Goal: Find specific page/section

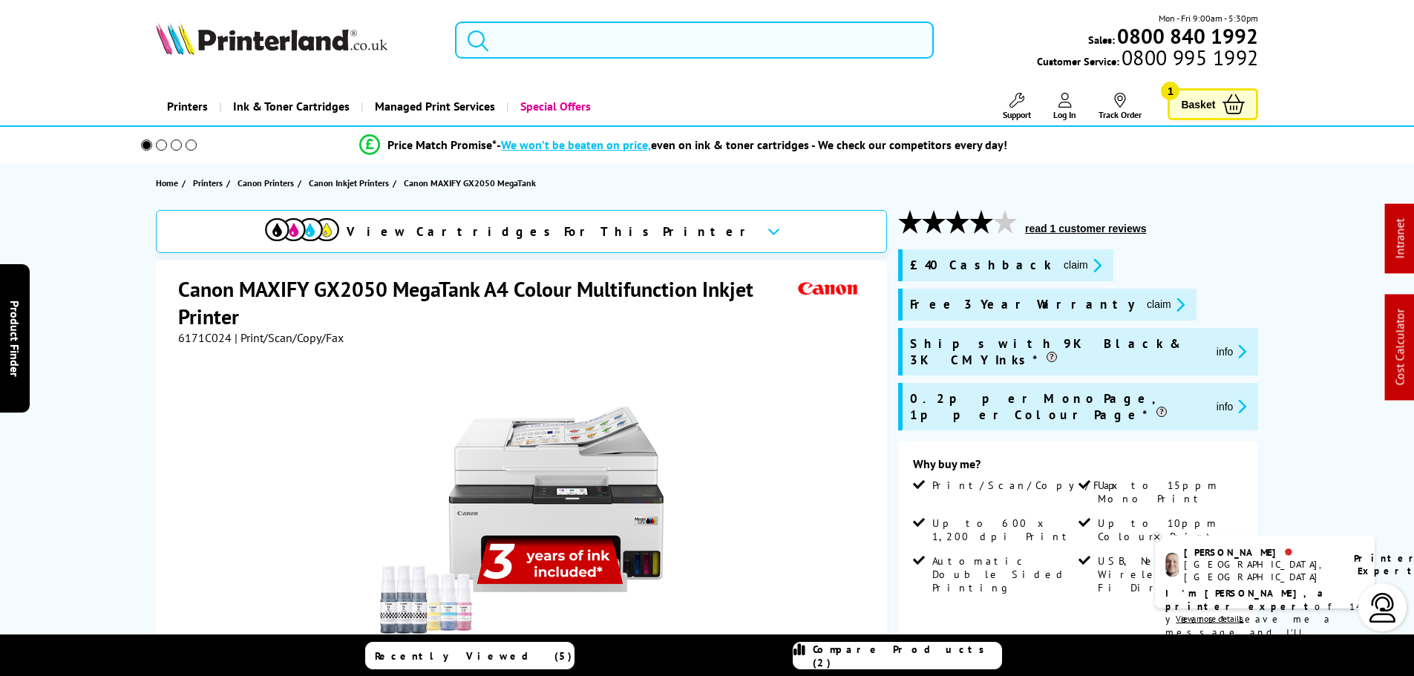
click at [558, 46] on input "search" at bounding box center [694, 40] width 479 height 37
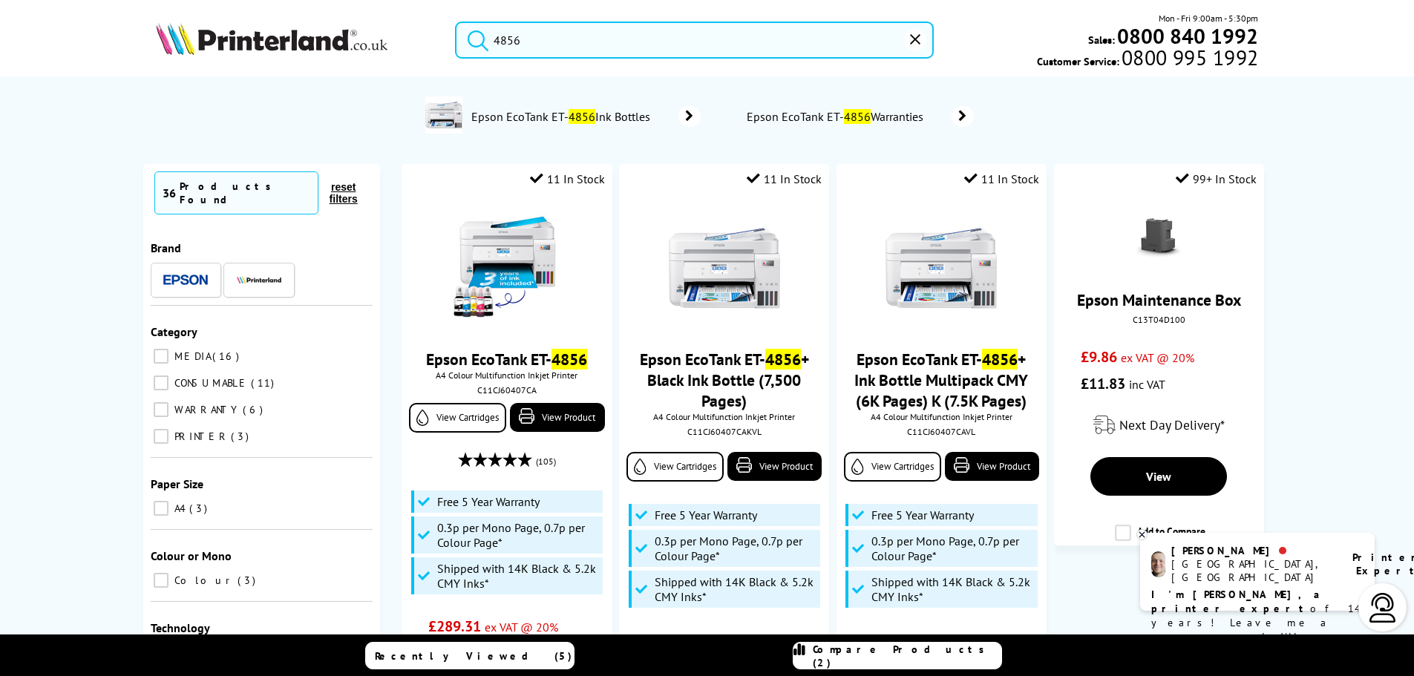
drag, startPoint x: 542, startPoint y: 40, endPoint x: 390, endPoint y: 47, distance: 153.0
click at [391, 47] on div "4856 Mon - Fri 9:00am - 5:30pm Sales: 0800 840 1992 Customer Service: 0800 995 …" at bounding box center [707, 43] width 1187 height 65
paste input "MFC-J5740DW"
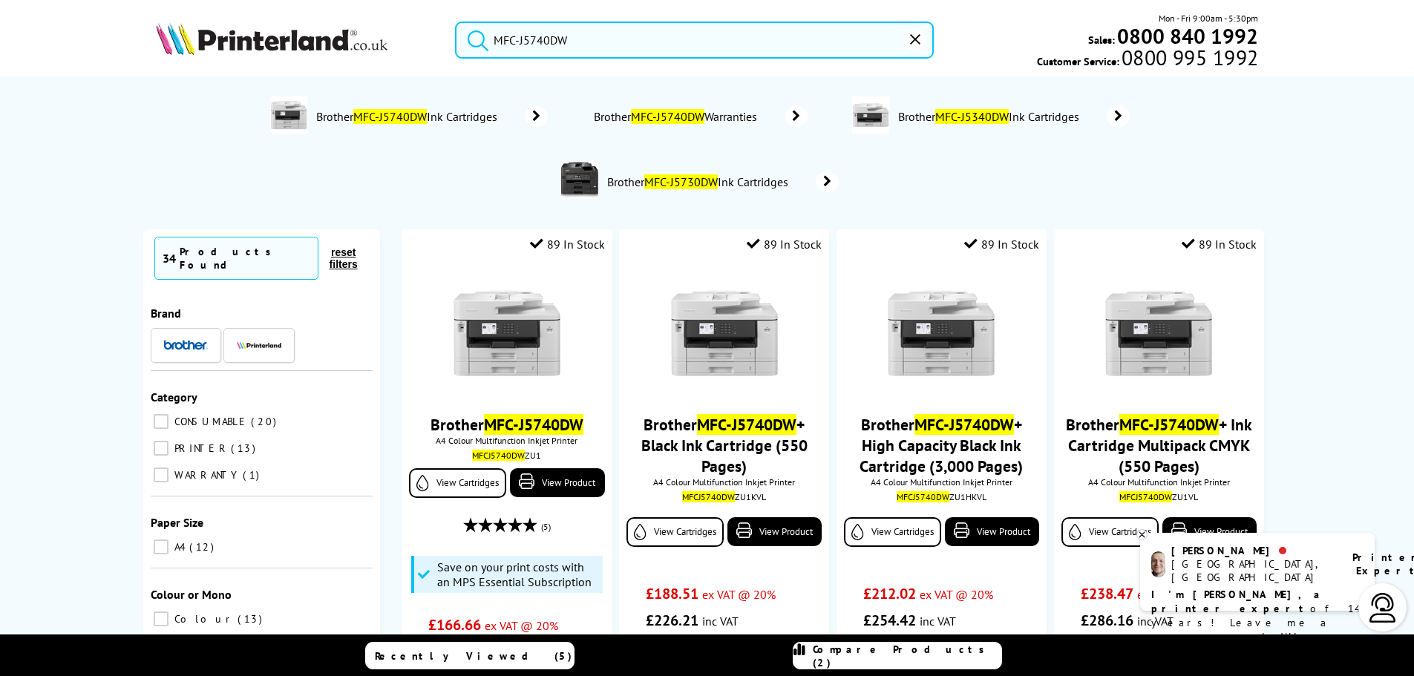
type input "MFC-J5740DW"
